Goal: Find specific page/section: Find specific page/section

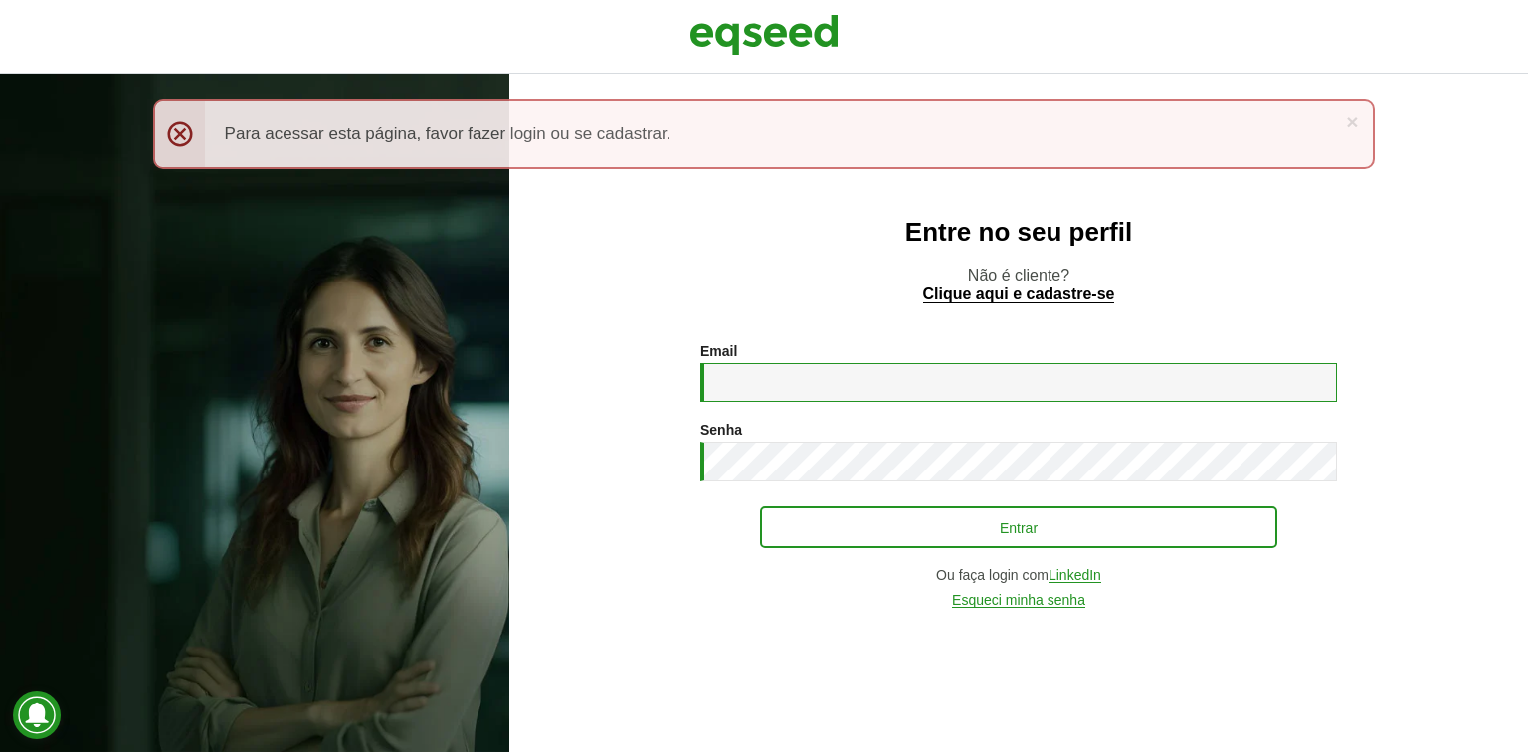
type input "**********"
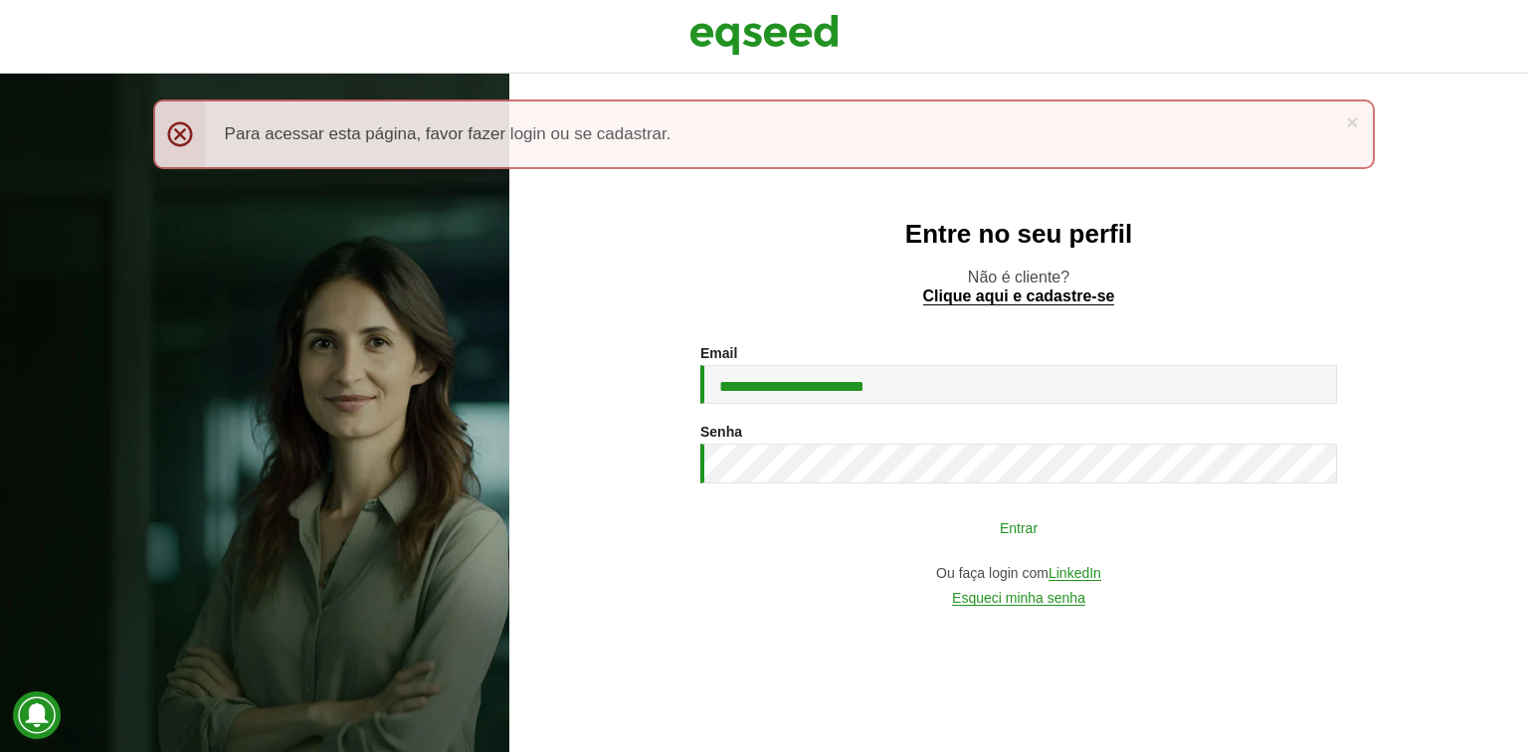
click at [895, 516] on button "Entrar" at bounding box center [1018, 527] width 517 height 38
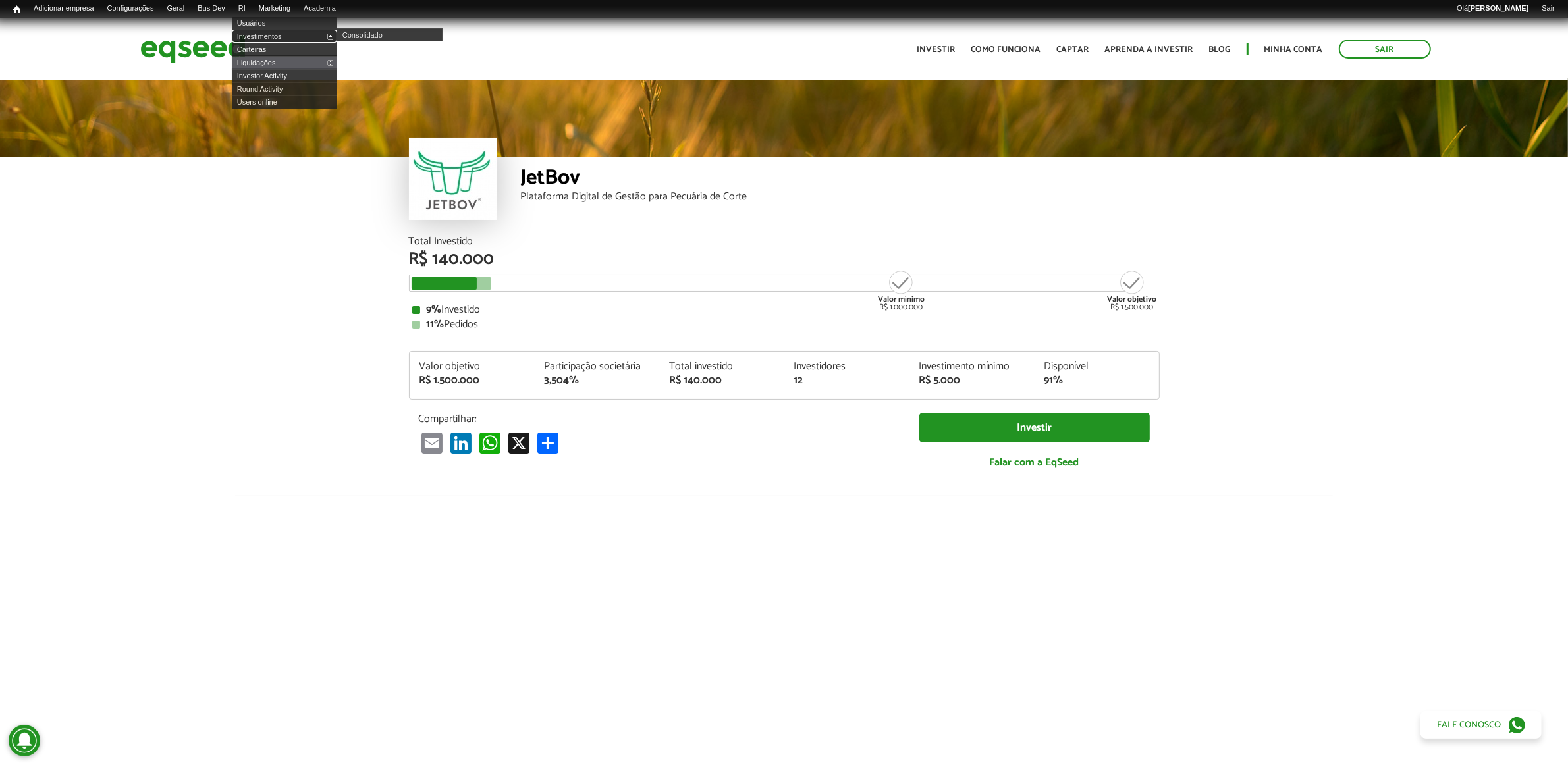
click at [257, 33] on link "Investimentos" at bounding box center [284, 36] width 105 height 13
